Goal: Task Accomplishment & Management: Complete application form

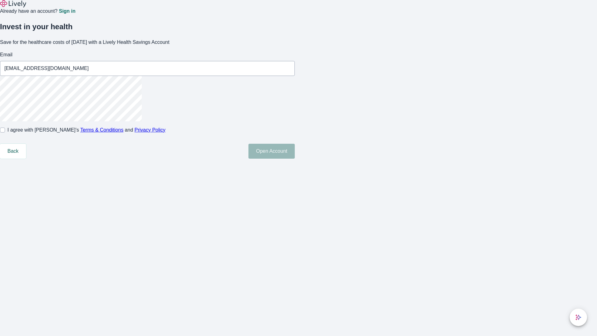
click at [5, 132] on input "I agree with Lively’s Terms & Conditions and Privacy Policy" at bounding box center [2, 129] width 5 height 5
checkbox input "true"
click at [295, 159] on button "Open Account" at bounding box center [271, 151] width 46 height 15
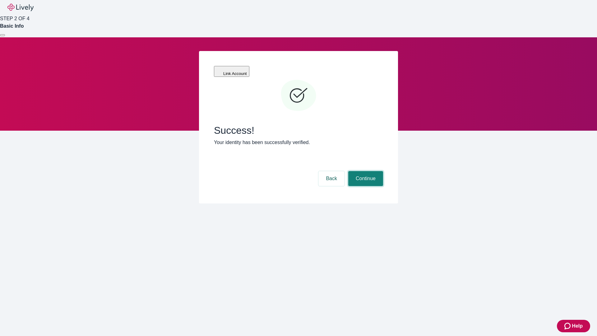
click at [365, 171] on button "Continue" at bounding box center [365, 178] width 35 height 15
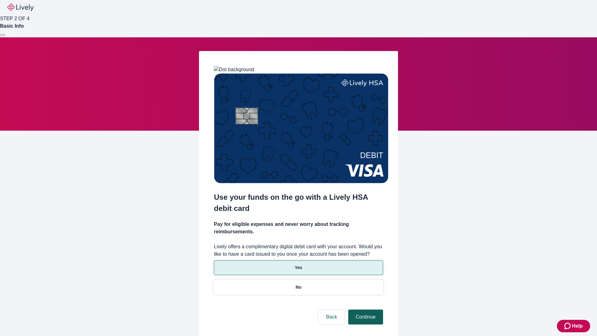
click at [298, 264] on p "Yes" at bounding box center [298, 267] width 7 height 7
click at [365, 309] on button "Continue" at bounding box center [365, 316] width 35 height 15
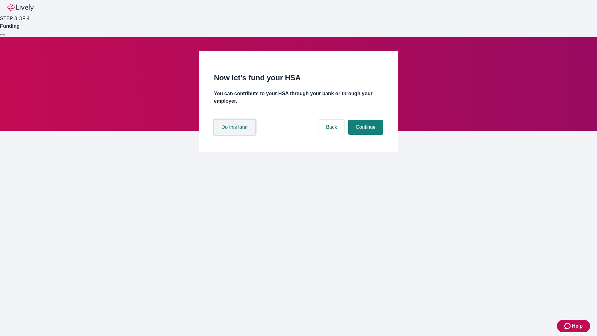
click at [235, 135] on button "Do this later" at bounding box center [234, 127] width 41 height 15
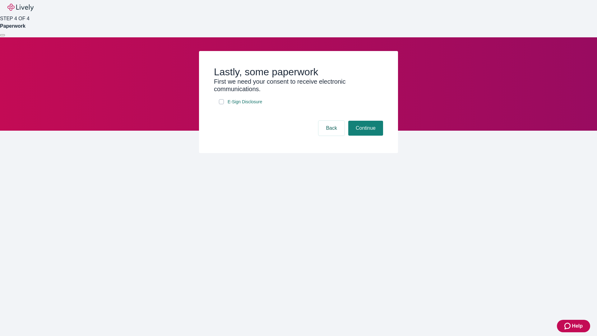
click at [221, 104] on input "E-Sign Disclosure" at bounding box center [221, 101] width 5 height 5
checkbox input "true"
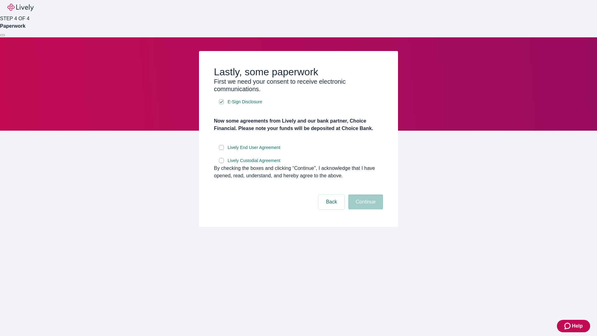
click at [221, 150] on input "Lively End User Agreement" at bounding box center [221, 147] width 5 height 5
checkbox input "true"
click at [221, 163] on input "Lively Custodial Agreement" at bounding box center [221, 160] width 5 height 5
checkbox input "true"
click at [365, 209] on button "Continue" at bounding box center [365, 201] width 35 height 15
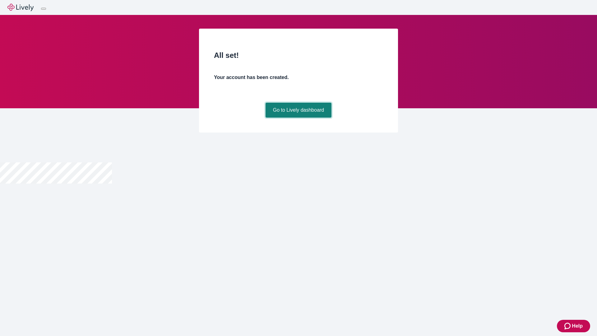
click at [298, 117] on link "Go to Lively dashboard" at bounding box center [298, 110] width 66 height 15
